Goal: Task Accomplishment & Management: Use online tool/utility

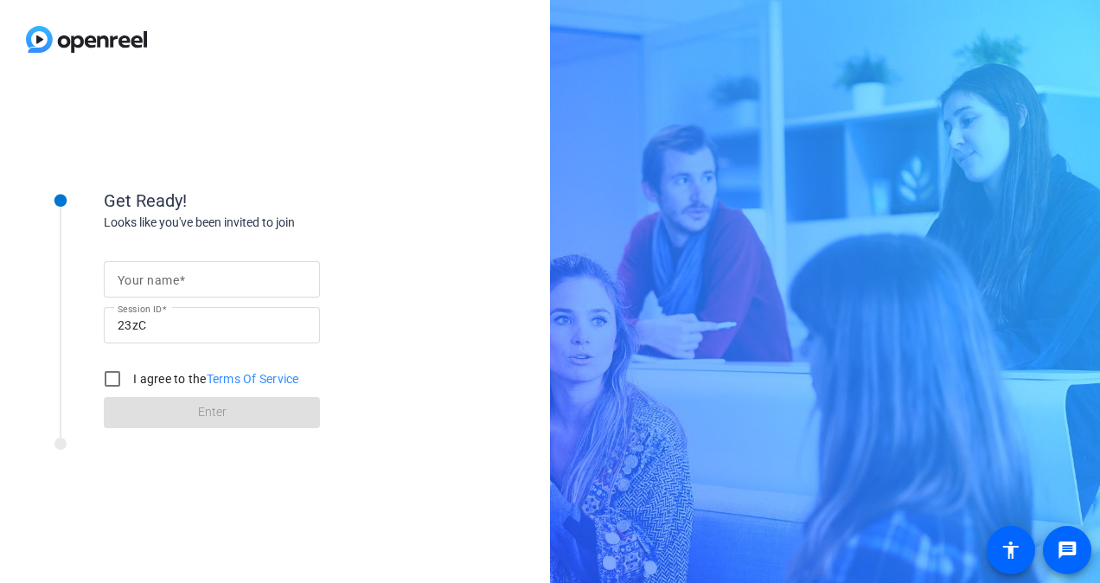
click at [189, 277] on input "Your name" at bounding box center [212, 279] width 189 height 21
type input "[PERSON_NAME]"
click at [112, 384] on input "I agree to the Terms Of Service" at bounding box center [112, 378] width 35 height 35
checkbox input "true"
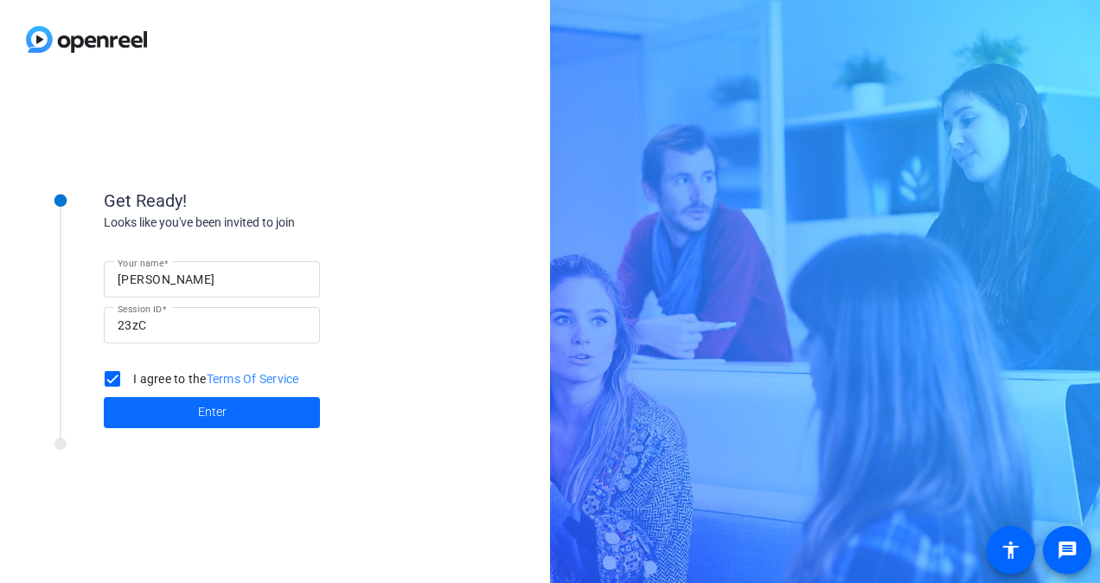
click at [218, 414] on span "Enter" at bounding box center [212, 412] width 29 height 18
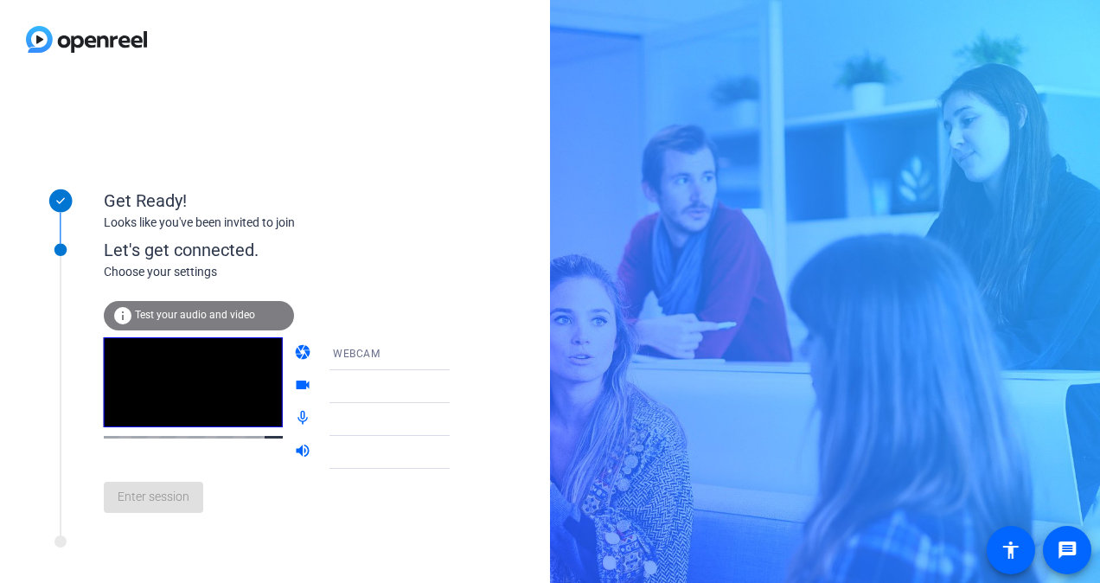
click at [192, 317] on span "Test your audio and video" at bounding box center [195, 315] width 120 height 12
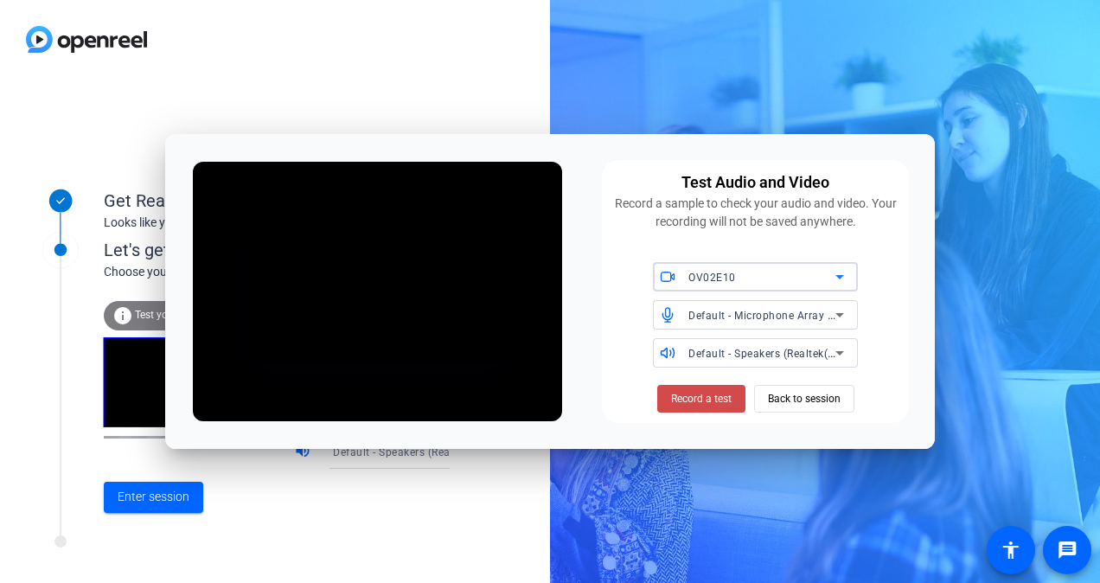
click at [684, 401] on span "Record a test" at bounding box center [701, 399] width 61 height 16
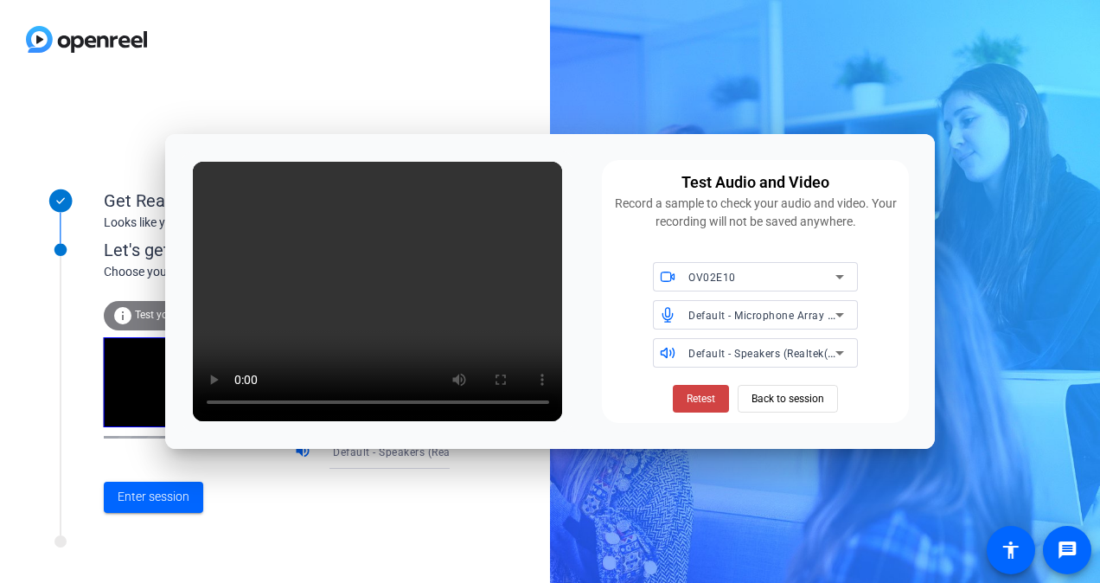
click at [982, 408] on div "Get Ready! Looks like you've been invited to join Let's get connected. Choose y…" at bounding box center [550, 291] width 1100 height 583
click at [789, 398] on span "Back to session" at bounding box center [787, 398] width 73 height 33
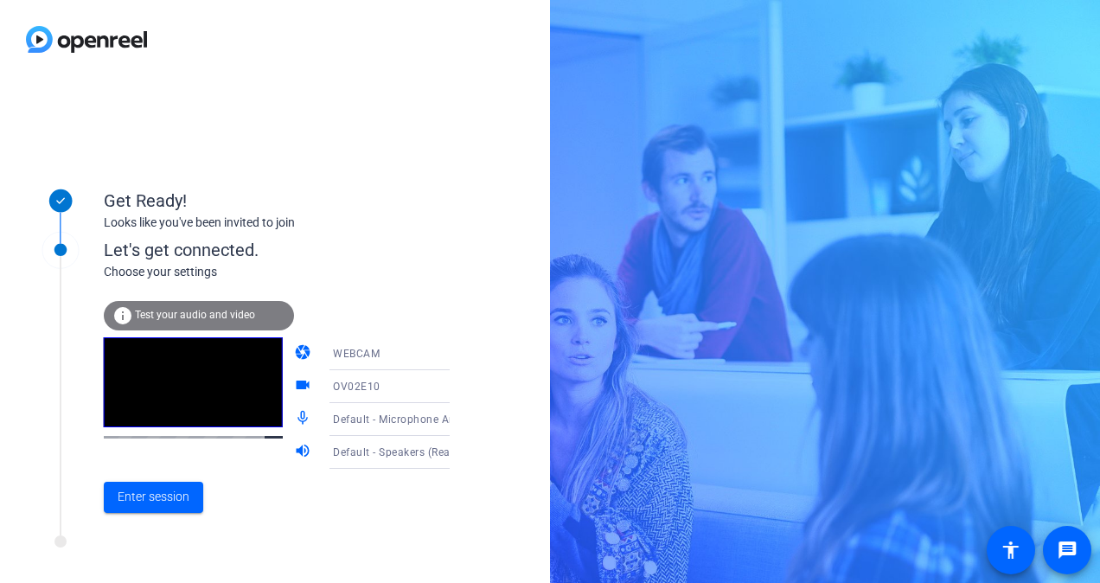
click at [201, 412] on video at bounding box center [193, 382] width 179 height 90
click at [1099, 253] on html "Accessibility Screen-Reader Guide, Feedback, and Issue Reporting | New window G…" at bounding box center [550, 291] width 1100 height 583
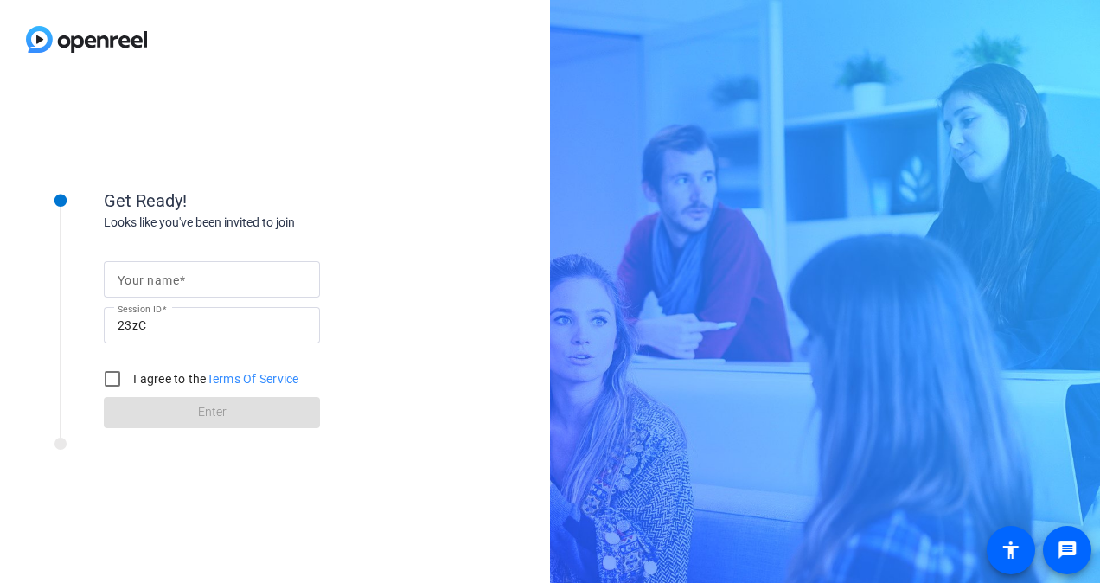
click at [235, 279] on input "Your name" at bounding box center [212, 279] width 189 height 21
type input "[PERSON_NAME]"
click at [107, 377] on input "I agree to the Terms Of Service" at bounding box center [112, 378] width 35 height 35
checkbox input "true"
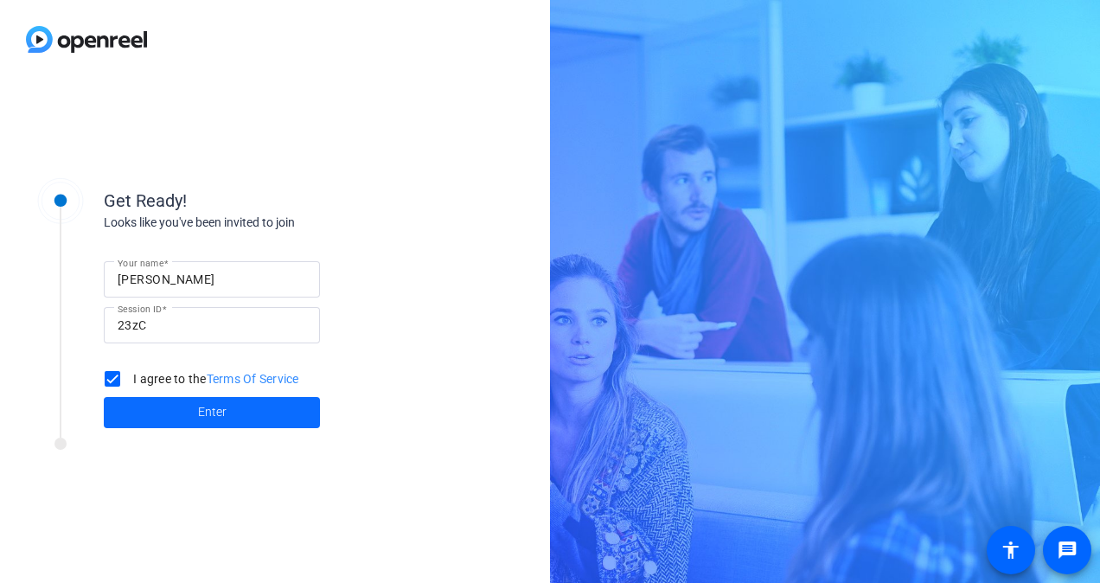
click at [214, 411] on span "Enter" at bounding box center [212, 412] width 29 height 18
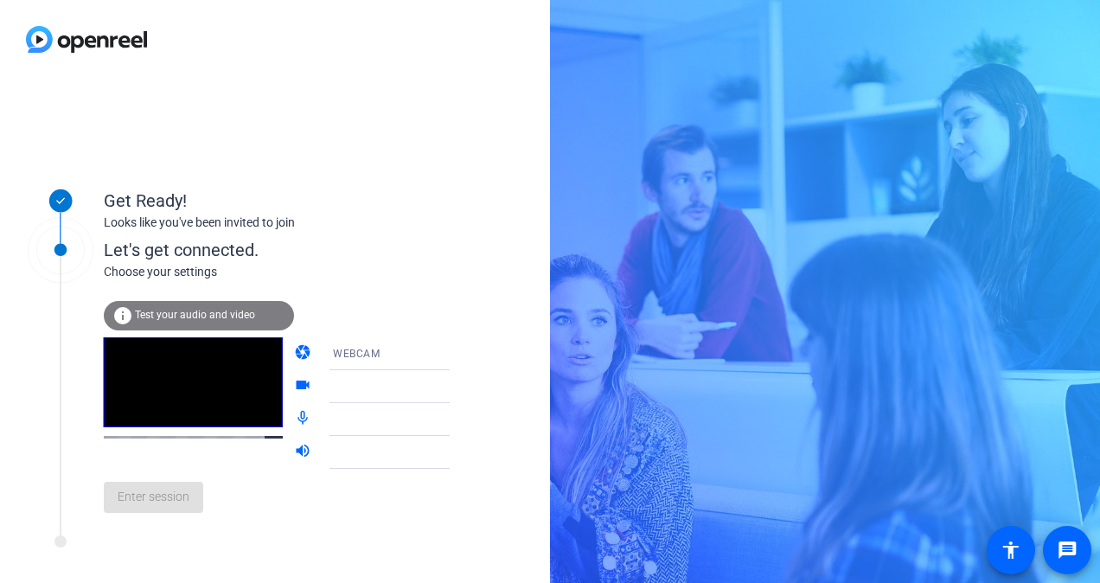
click at [206, 321] on div "info Test your audio and video" at bounding box center [199, 315] width 190 height 29
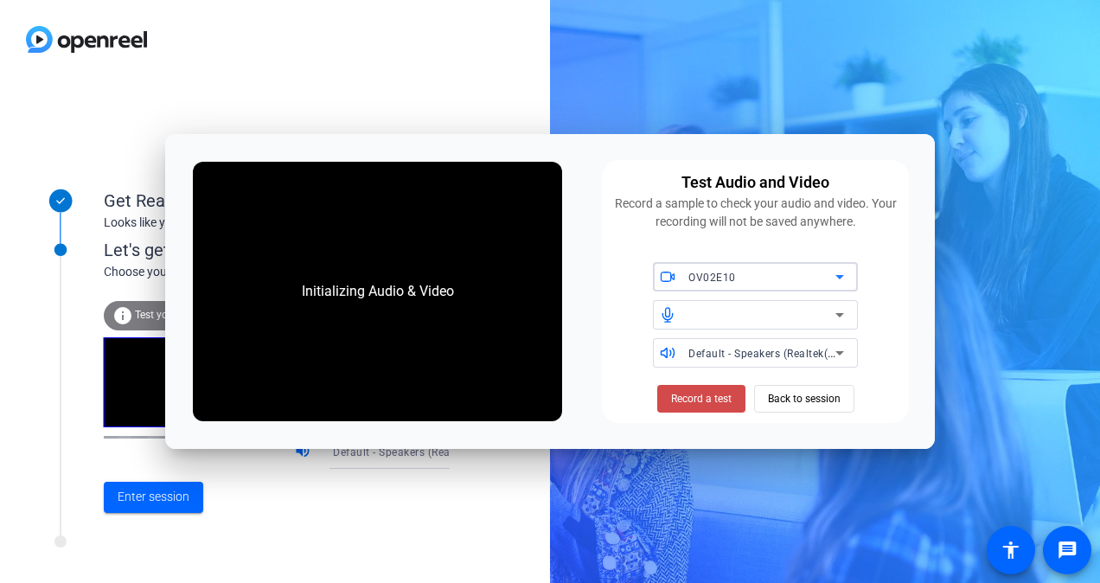
click at [713, 394] on span "Record a test" at bounding box center [701, 399] width 61 height 16
click at [845, 311] on icon at bounding box center [839, 314] width 21 height 21
click at [837, 317] on icon at bounding box center [839, 314] width 21 height 21
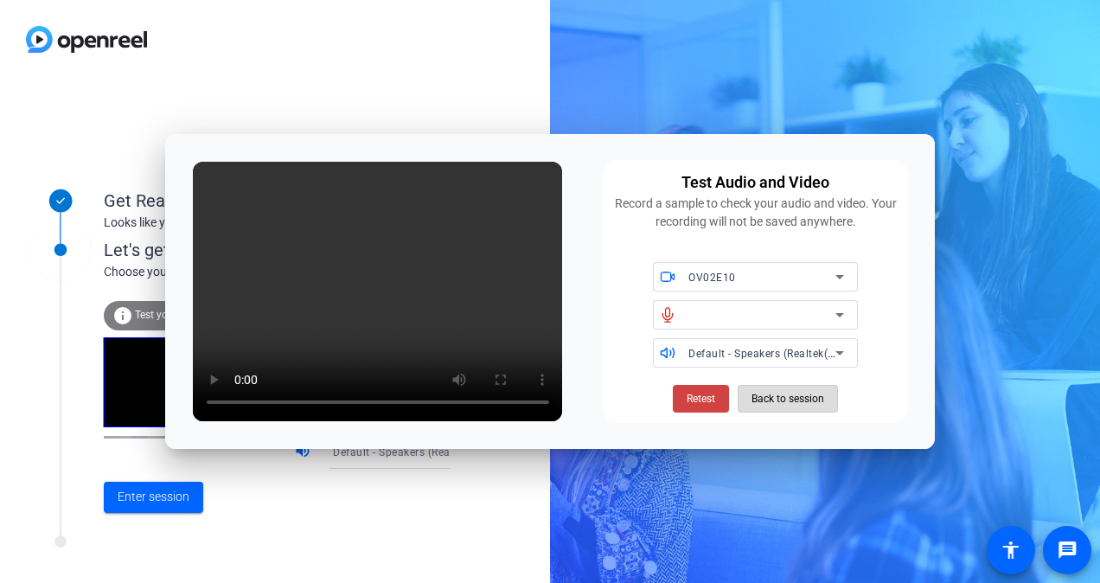
click at [766, 395] on span "Back to session" at bounding box center [787, 398] width 73 height 33
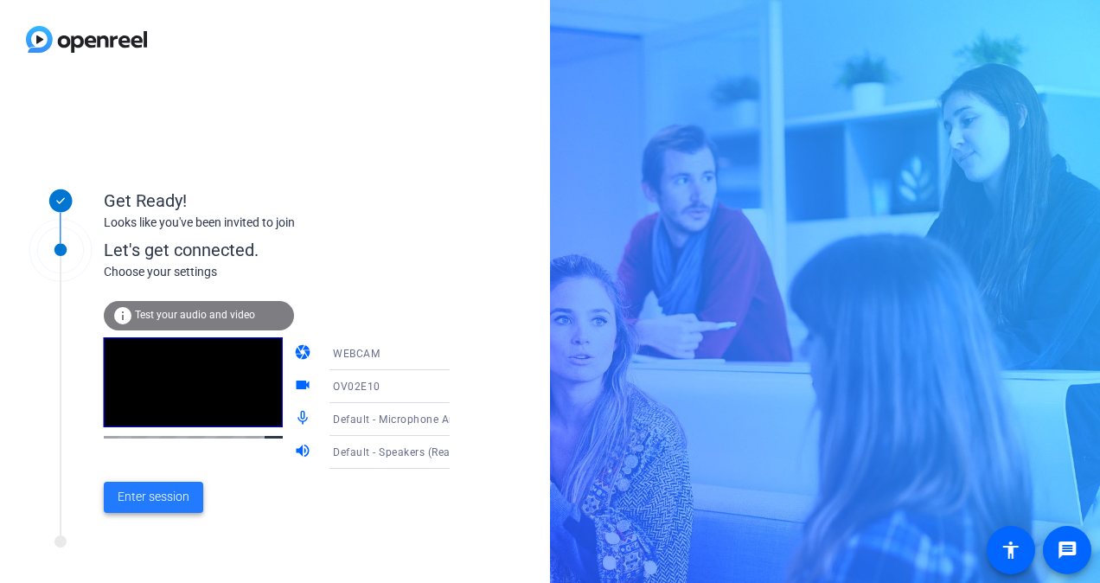
click at [156, 492] on span "Enter session" at bounding box center [154, 497] width 72 height 18
